Goal: Task Accomplishment & Management: Manage account settings

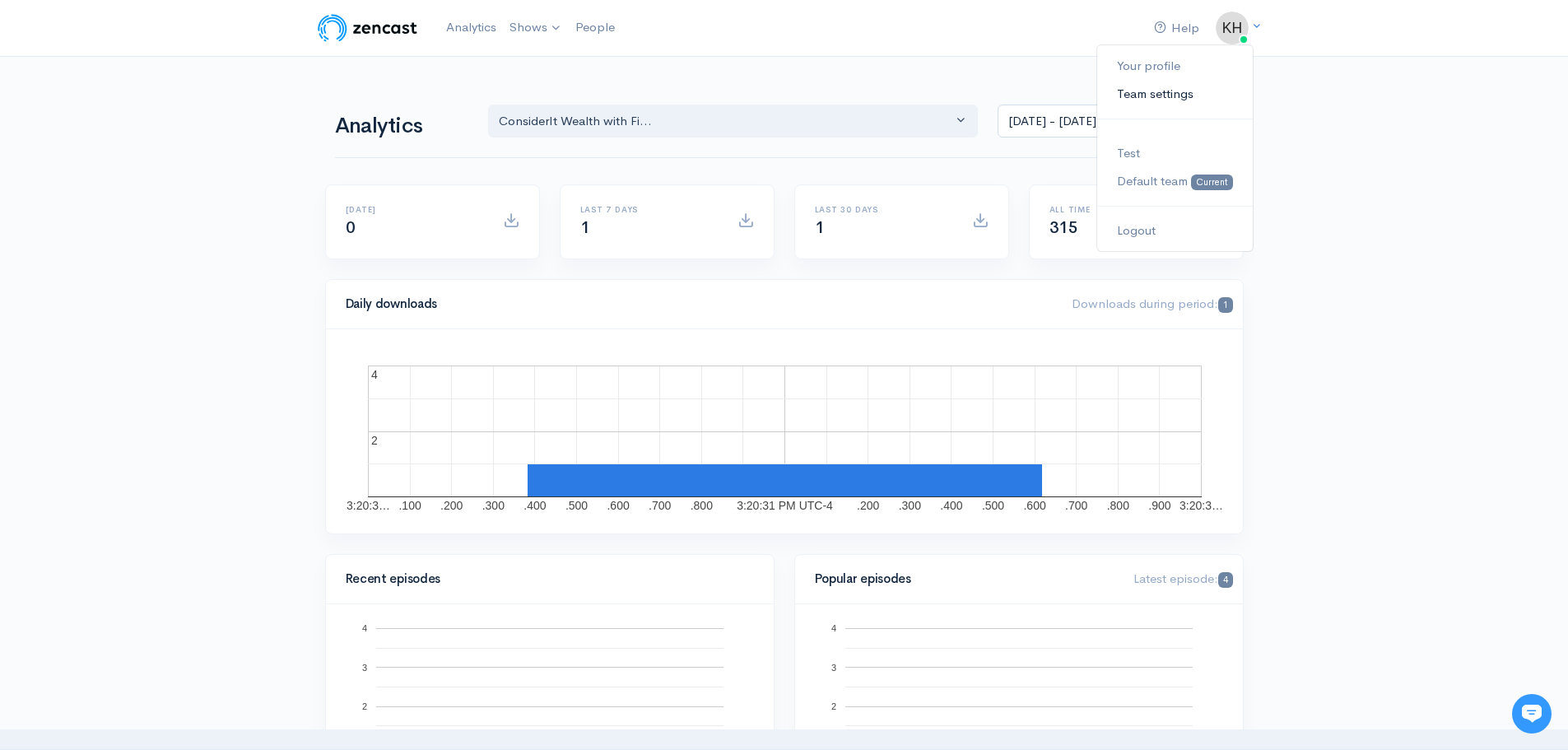
click at [1196, 90] on link "Team settings" at bounding box center [1174, 94] width 155 height 29
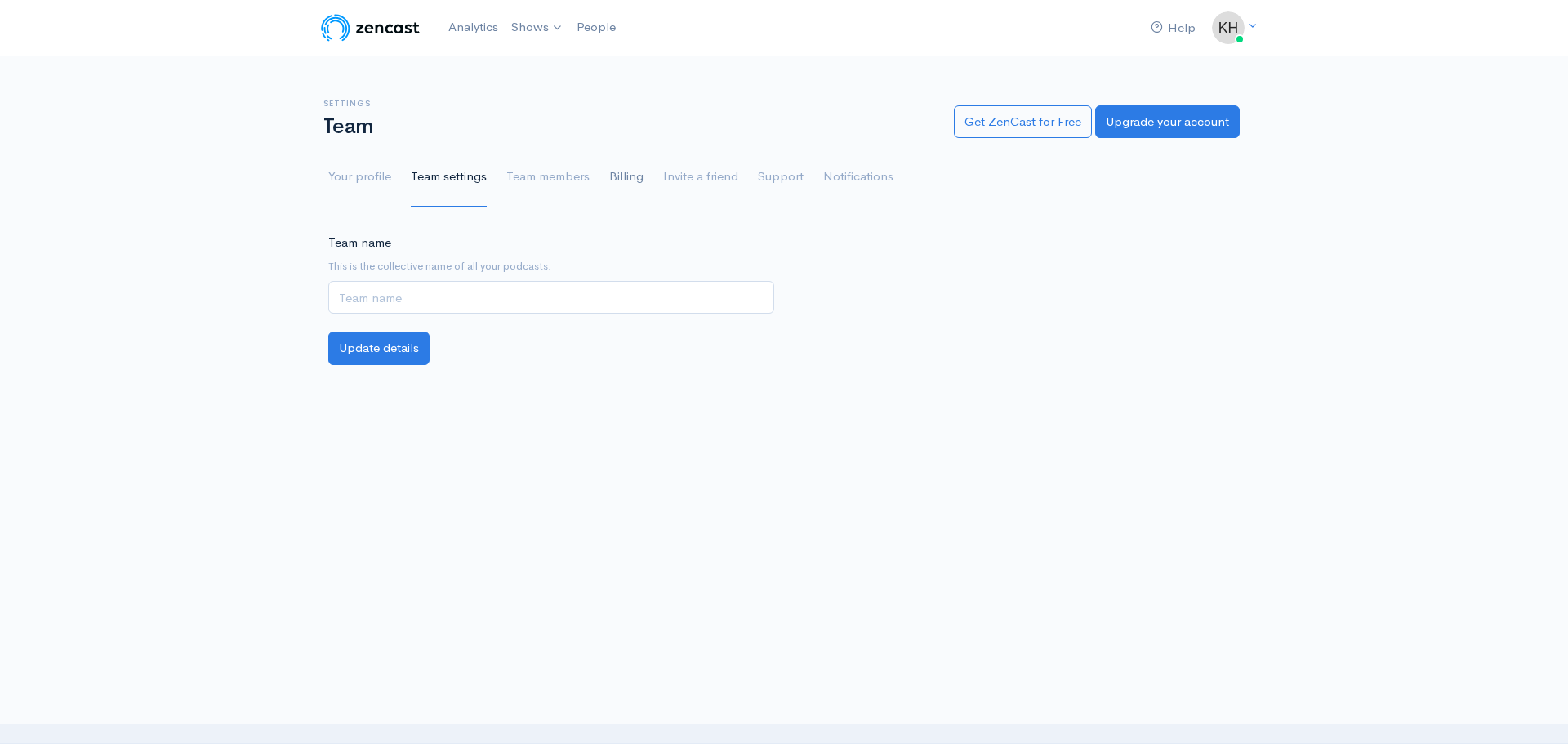
click at [614, 176] on link "Billing" at bounding box center [626, 176] width 35 height 58
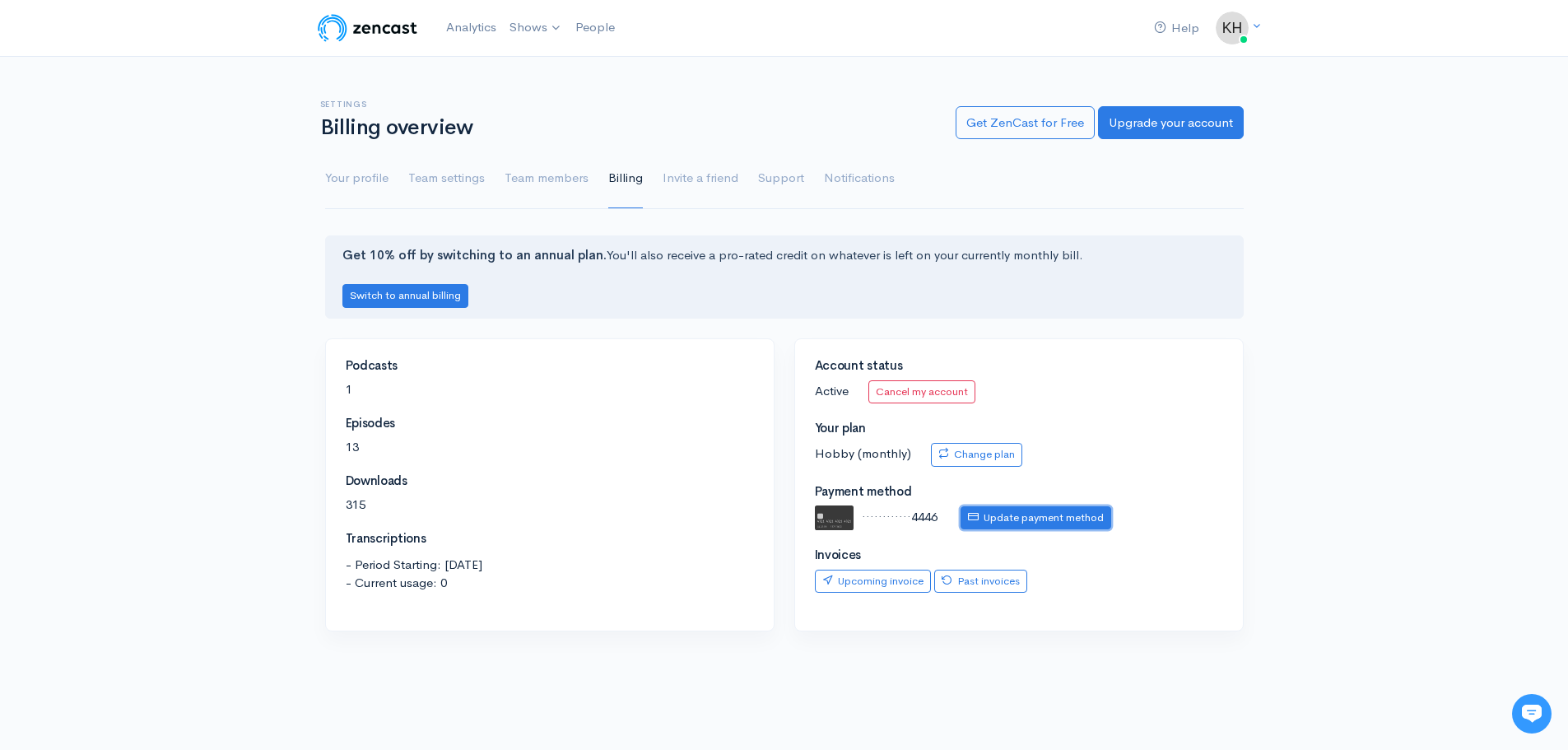
click at [978, 516] on link "Update payment method" at bounding box center [1036, 519] width 151 height 24
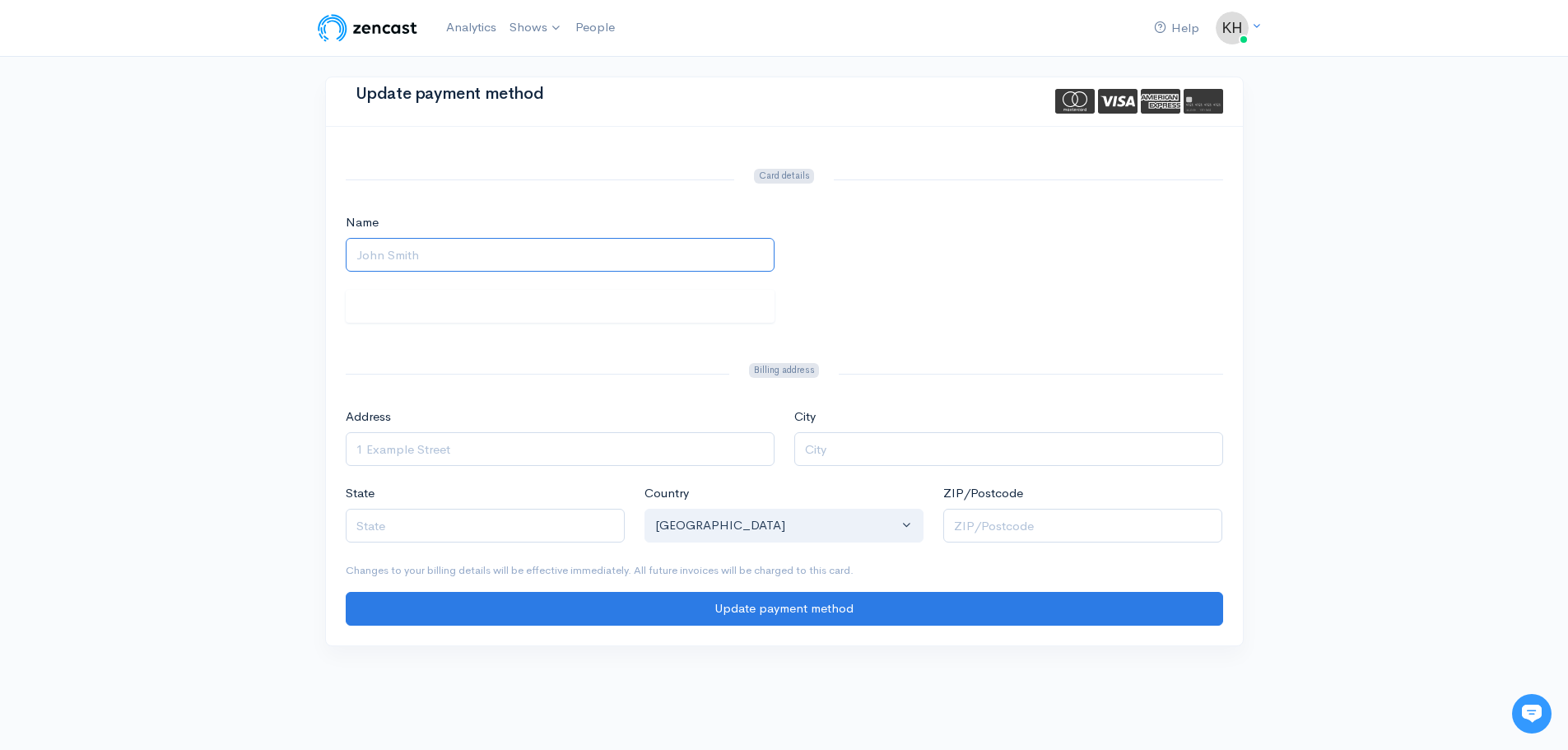
click at [580, 257] on input "Name" at bounding box center [560, 255] width 429 height 34
type input "Kelly Hartzell"
click at [575, 438] on input "Address" at bounding box center [560, 449] width 429 height 34
click at [575, 438] on input "4221 W Boy Scout Boulevard" at bounding box center [560, 449] width 429 height 34
type input "4221 W Boy Scout Boulevard, Suite 730"
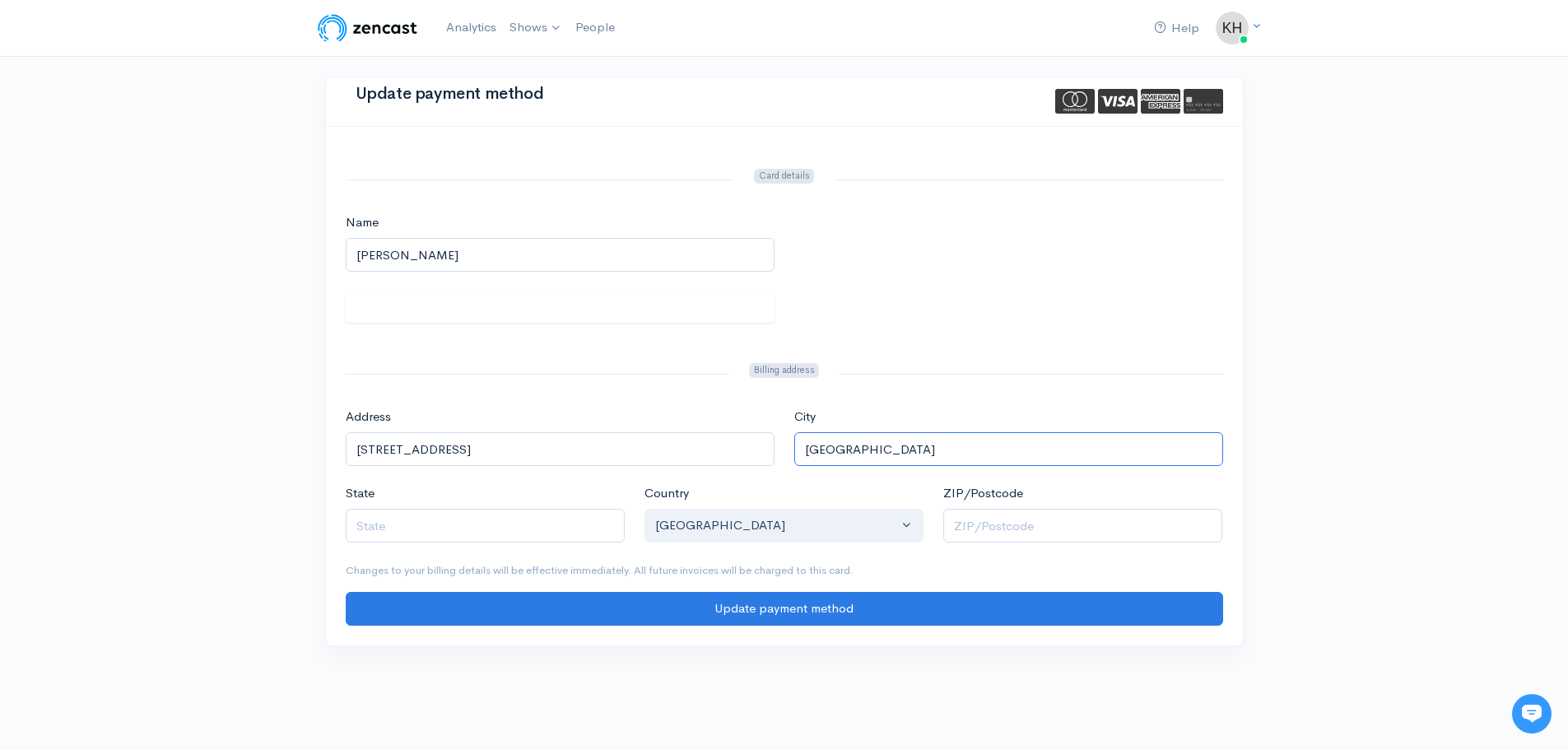
type input "Tampa"
type input "Florida"
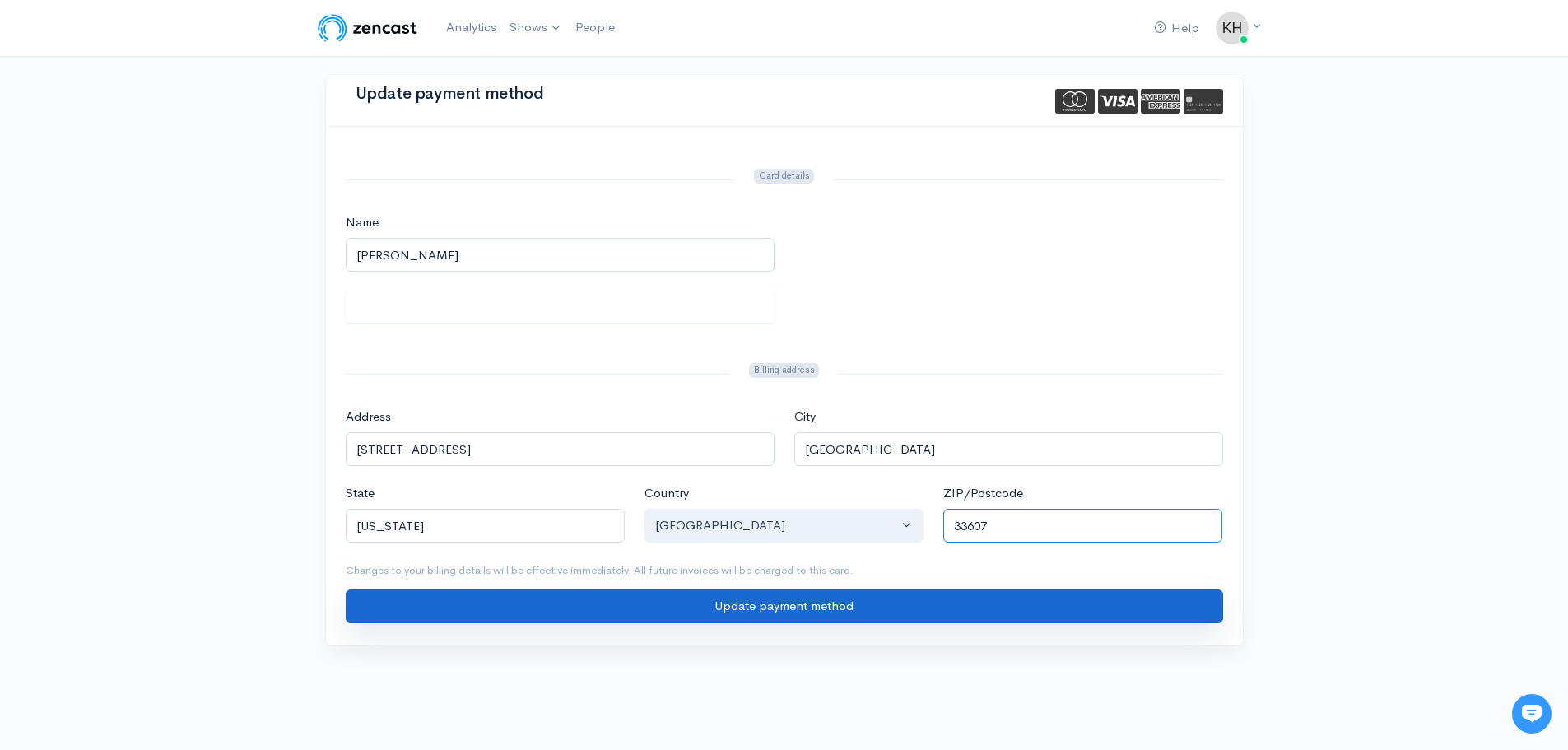
type input "33607"
click at [769, 604] on input "Update payment method" at bounding box center [784, 606] width 877 height 34
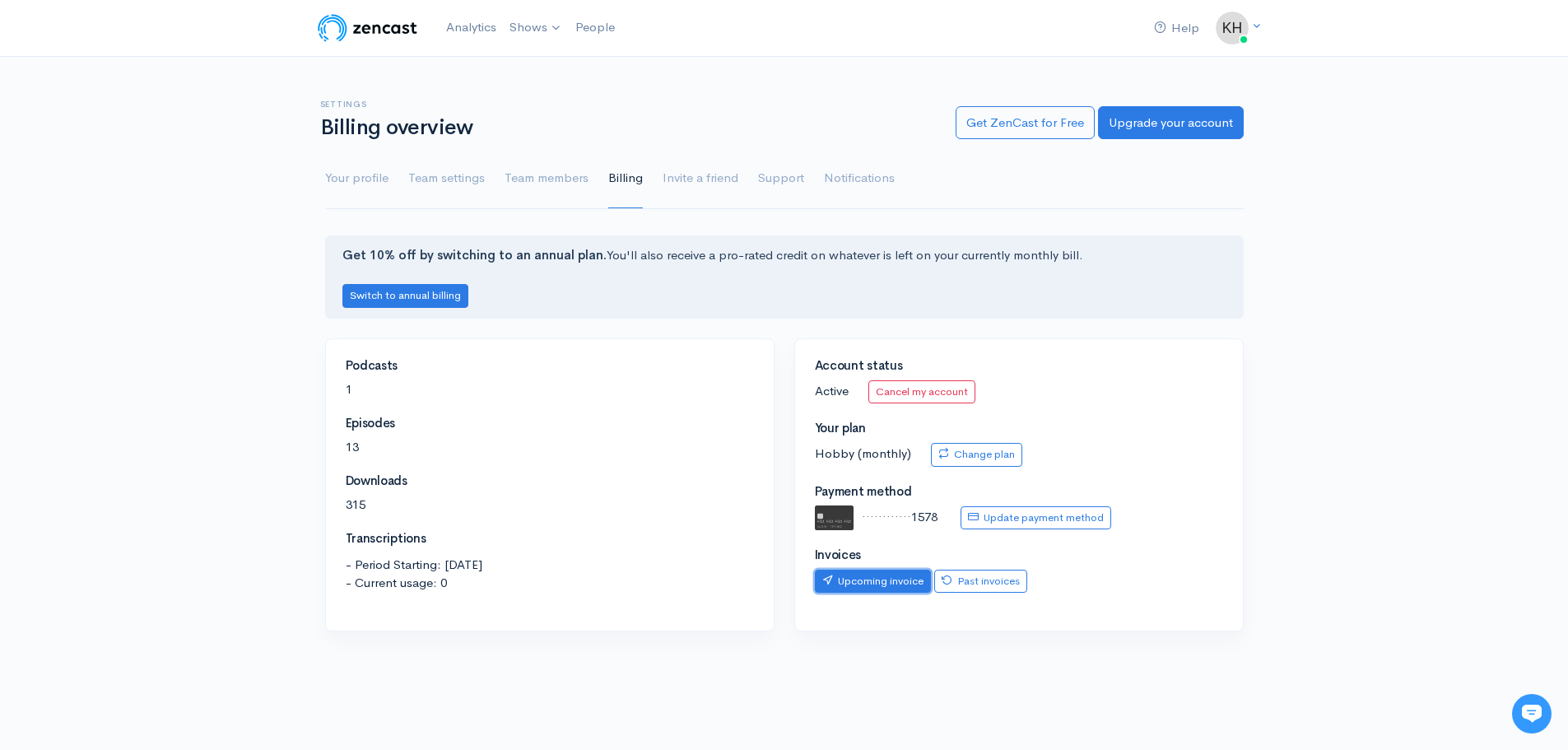
click at [883, 578] on link "Upcoming invoice" at bounding box center [872, 581] width 116 height 24
